Goal: Transaction & Acquisition: Purchase product/service

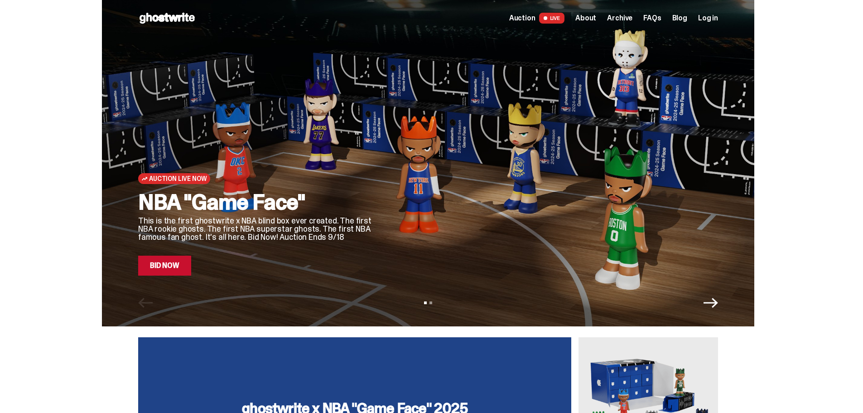
click at [718, 303] on icon "Next" at bounding box center [711, 303] width 14 height 10
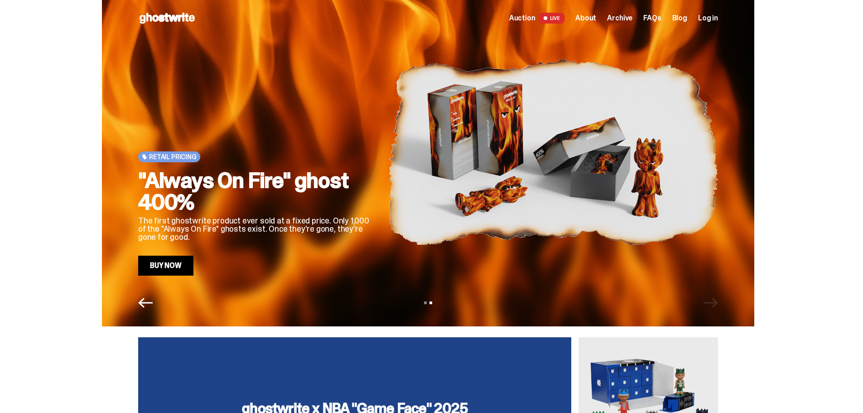
click at [178, 265] on link "Buy Now" at bounding box center [165, 265] width 55 height 20
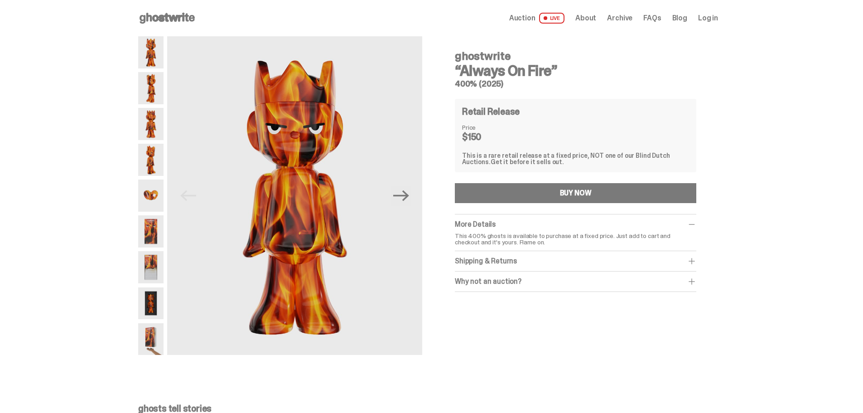
click at [155, 125] on img at bounding box center [150, 124] width 25 height 32
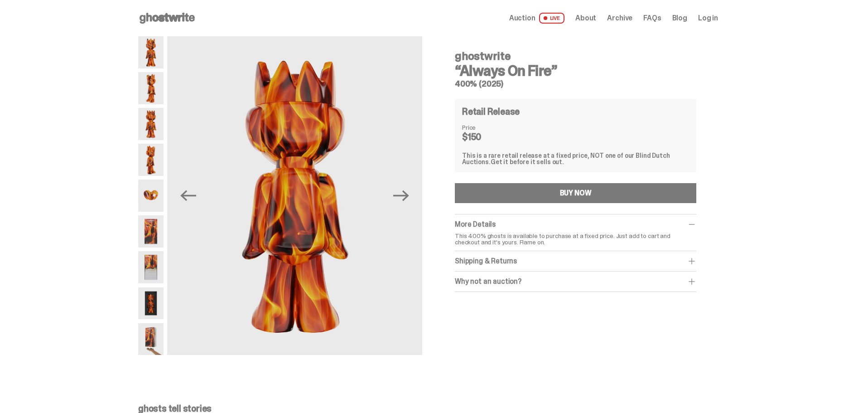
click at [149, 185] on img at bounding box center [150, 195] width 25 height 32
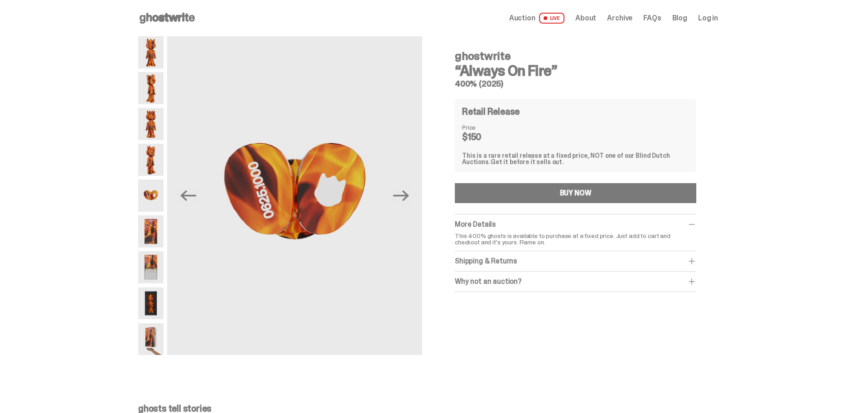
click at [154, 49] on img at bounding box center [150, 52] width 25 height 32
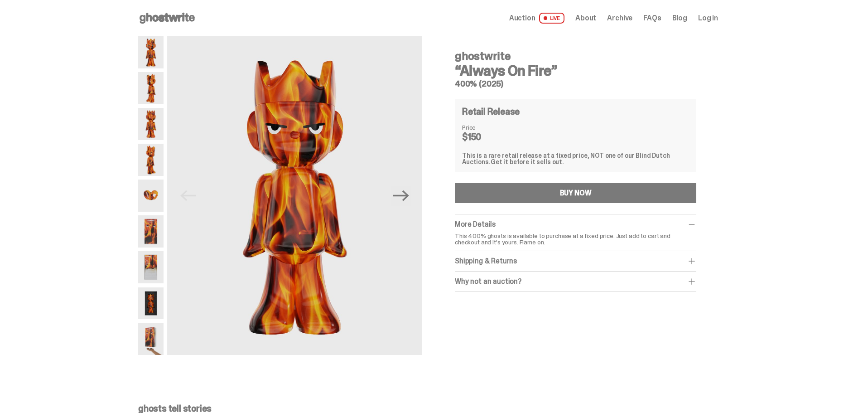
click at [148, 90] on img at bounding box center [150, 88] width 25 height 32
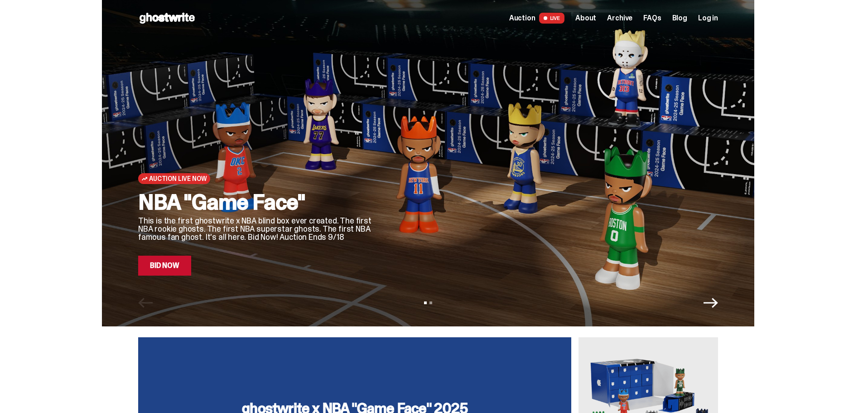
click at [176, 268] on link "Bid Now" at bounding box center [164, 265] width 53 height 20
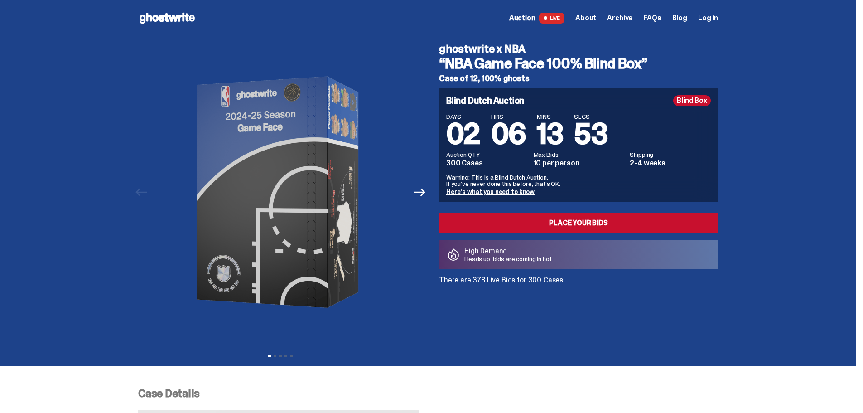
click at [535, 18] on span "Auction" at bounding box center [522, 17] width 26 height 7
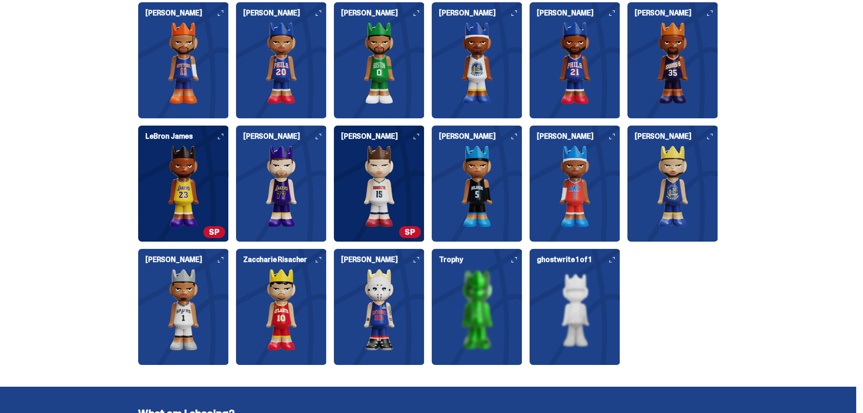
scroll to position [1132, 0]
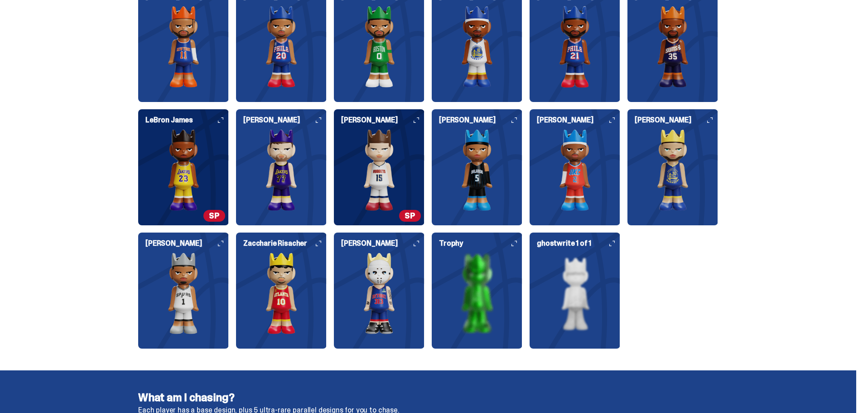
click at [588, 282] on img at bounding box center [575, 293] width 91 height 82
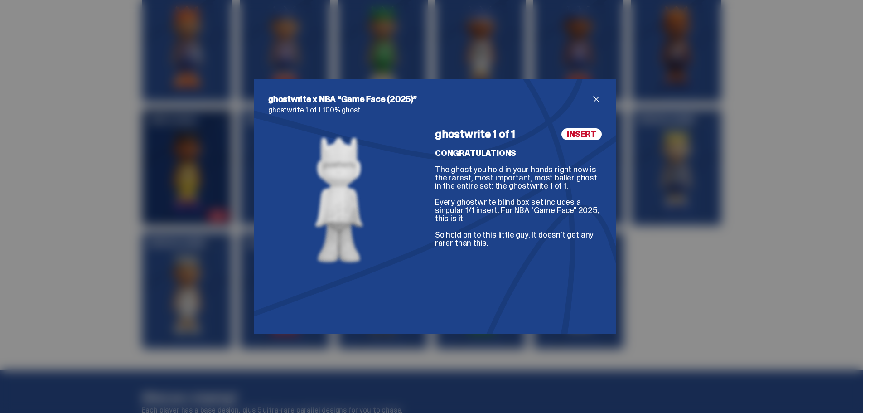
click at [775, 201] on div "ghostwrite x NBA “Game Face (2025)” ghostwrite 1 of 1 100% ghost ghostwrite 1 o…" at bounding box center [435, 206] width 870 height 413
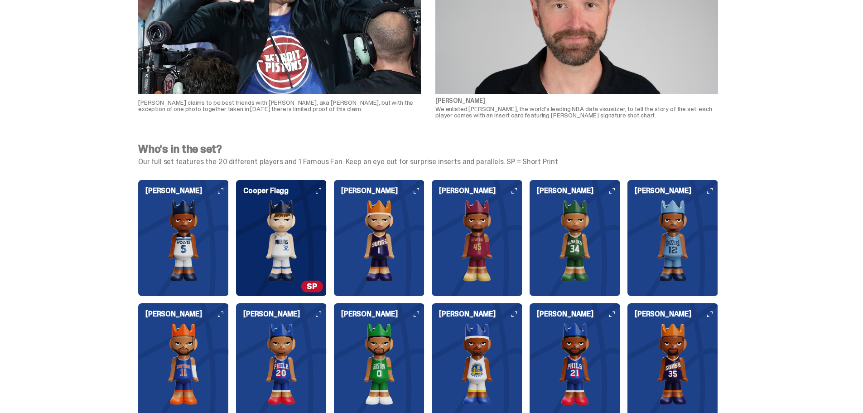
scroll to position [453, 0]
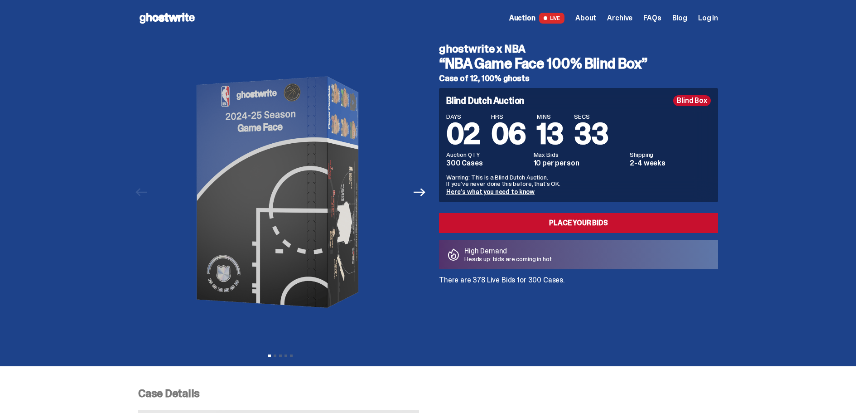
scroll to position [453, 0]
